Goal: Task Accomplishment & Management: Use online tool/utility

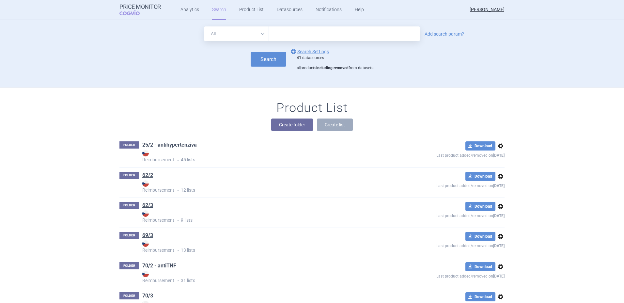
click at [307, 34] on input "text" at bounding box center [344, 33] width 151 height 15
click at [290, 124] on button "Create folder" at bounding box center [292, 124] width 42 height 12
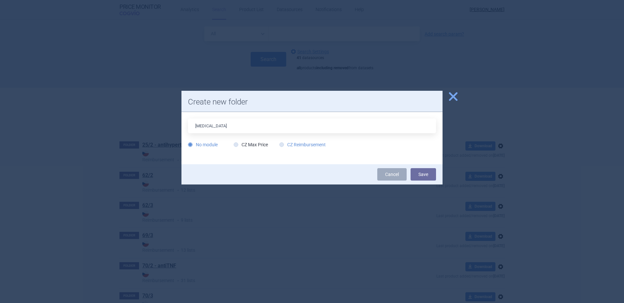
type input "[MEDICAL_DATA]"
click at [310, 143] on label "CZ Reimbursement" at bounding box center [302, 144] width 46 height 7
click at [286, 143] on input "CZ Reimbursement" at bounding box center [283, 145] width 7 height 7
radio input "true"
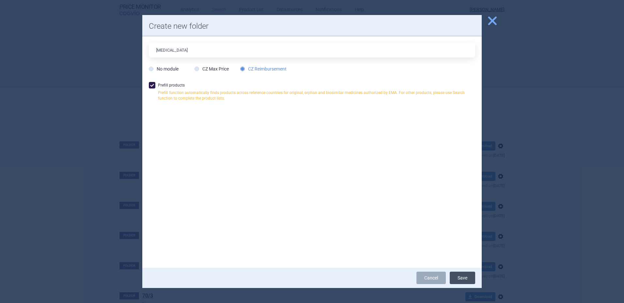
click at [462, 278] on button "Save" at bounding box center [462, 278] width 25 height 12
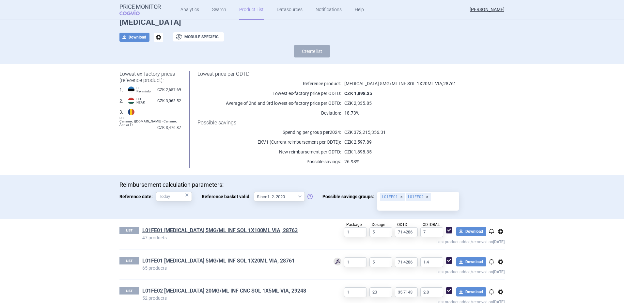
scroll to position [44, 0]
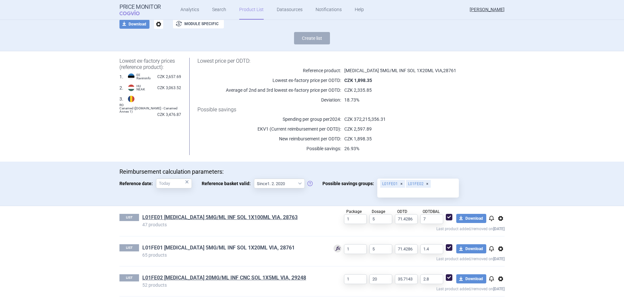
click at [240, 245] on link "L01FE01 [MEDICAL_DATA] 5MG/ML INF SOL 1X20ML VIA, 28761" at bounding box center [218, 247] width 152 height 7
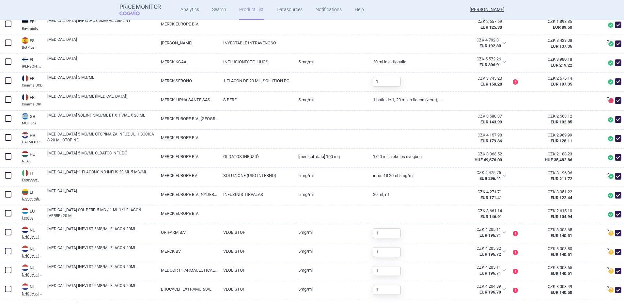
scroll to position [522, 0]
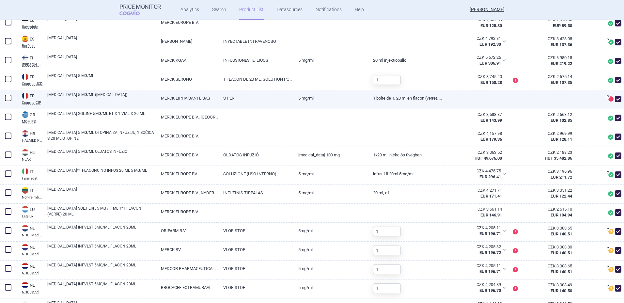
click at [615, 96] on span at bounding box center [618, 99] width 7 height 7
checkbox input "false"
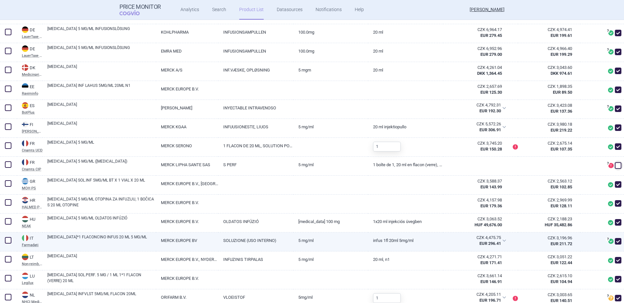
scroll to position [392, 0]
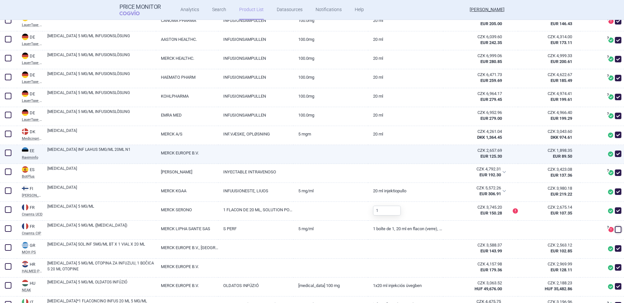
click at [107, 150] on link "[MEDICAL_DATA] INF LAHUS 5MG/ML 20ML N1" at bounding box center [101, 153] width 109 height 12
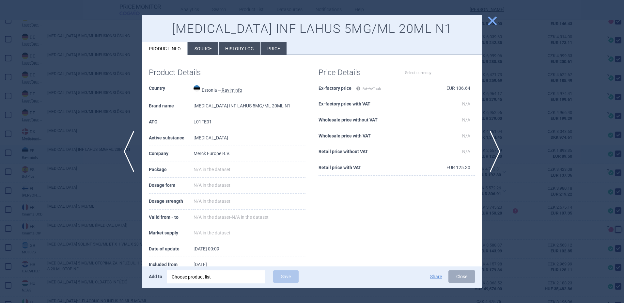
select select "EUR"
click at [90, 114] on div at bounding box center [312, 151] width 624 height 303
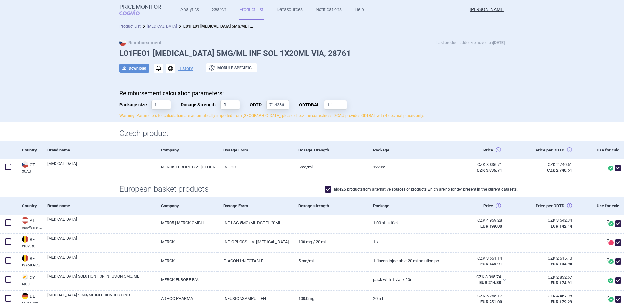
click at [156, 24] on link "[MEDICAL_DATA]" at bounding box center [162, 26] width 30 height 5
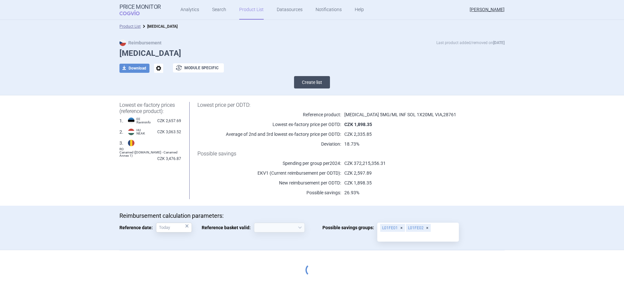
select select "[DATE]"
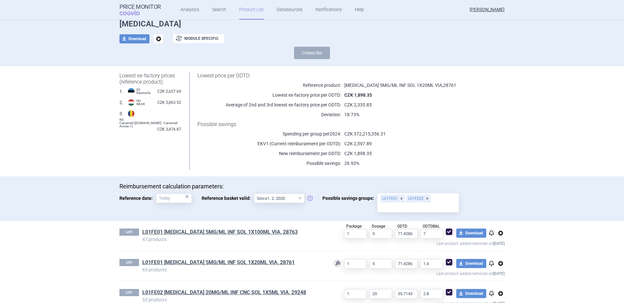
scroll to position [44, 0]
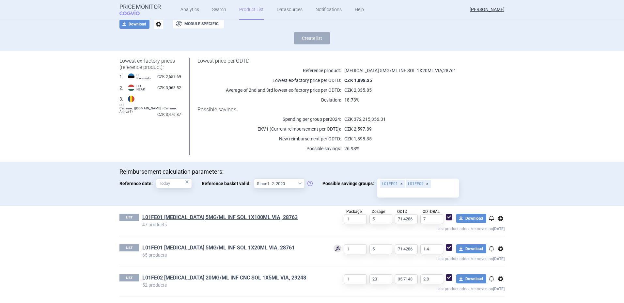
click at [225, 246] on link "L01FE01 [MEDICAL_DATA] 5MG/ML INF SOL 1X20ML VIA, 28761" at bounding box center [218, 247] width 152 height 7
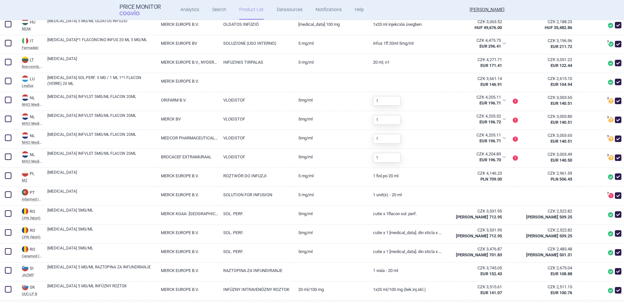
scroll to position [718, 0]
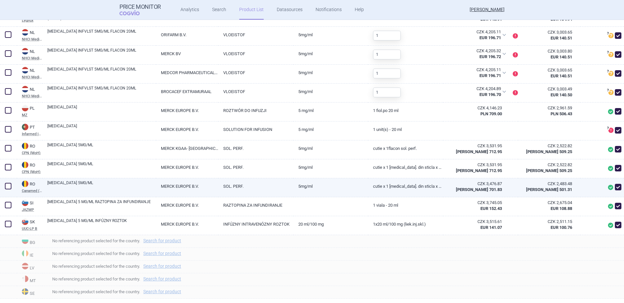
click at [615, 186] on span at bounding box center [618, 187] width 7 height 7
checkbox input "false"
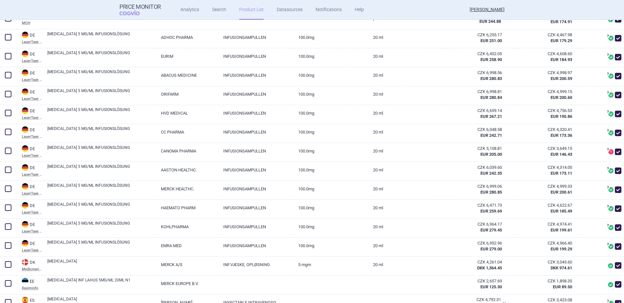
scroll to position [0, 0]
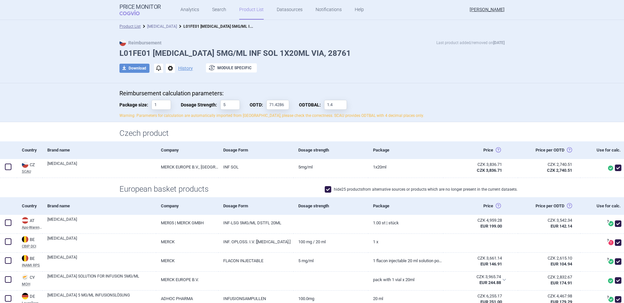
click at [155, 26] on link "[MEDICAL_DATA]" at bounding box center [162, 26] width 30 height 5
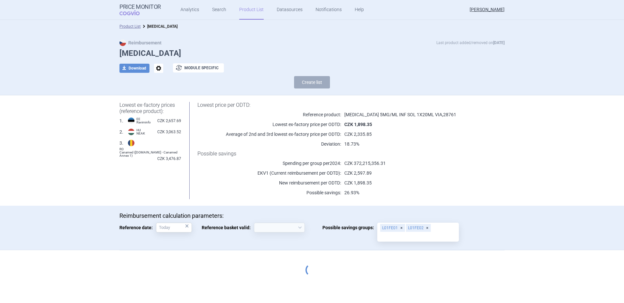
select select "[DATE]"
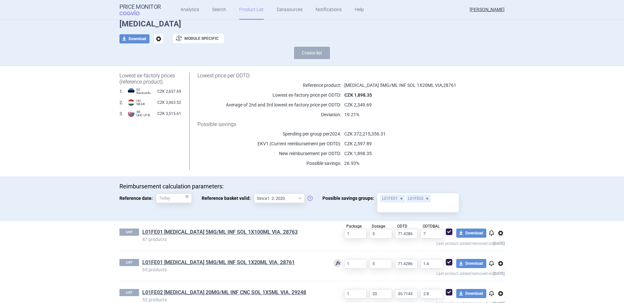
scroll to position [44, 0]
